Goal: Find specific page/section: Find specific page/section

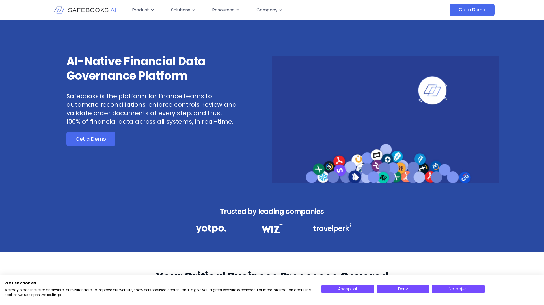
click at [150, 166] on div "AI-Native Financial Data Governance Platform Safebooks is the platform for fina…" at bounding box center [158, 118] width 227 height 129
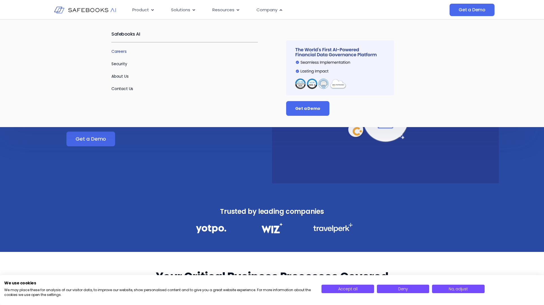
click at [122, 53] on link "Careers" at bounding box center [118, 52] width 15 height 6
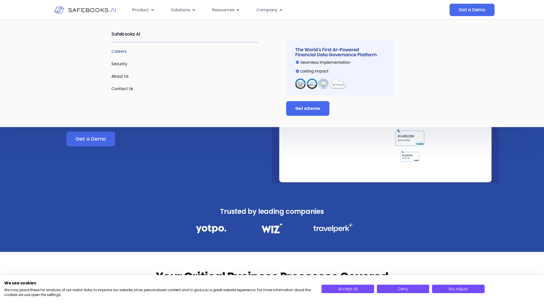
click at [120, 51] on link "Careers" at bounding box center [118, 52] width 15 height 6
